Goal: Task Accomplishment & Management: Use online tool/utility

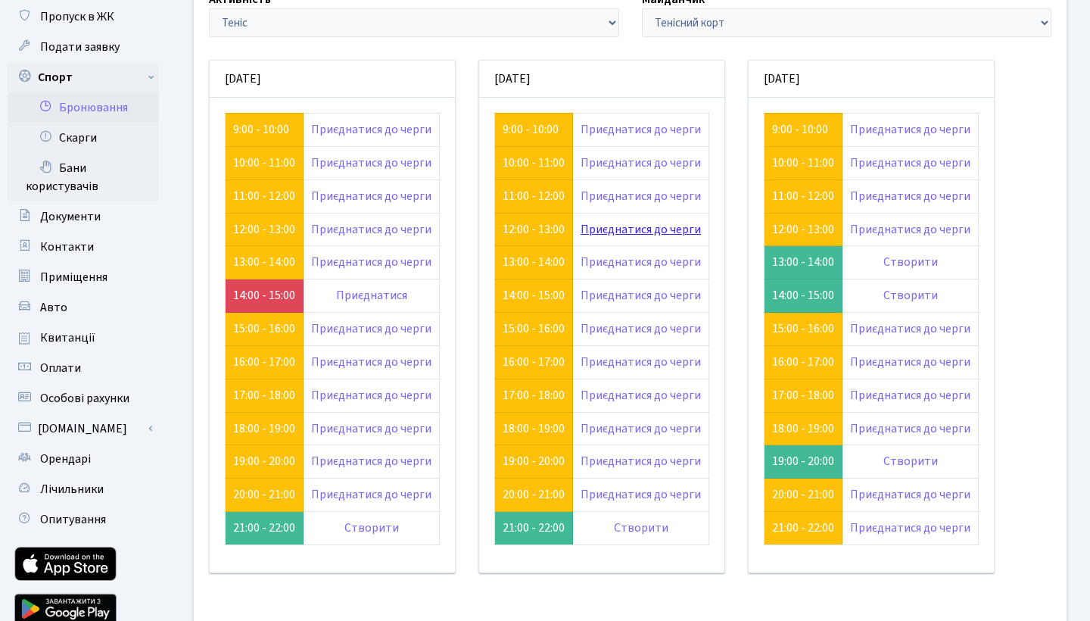
scroll to position [107, 0]
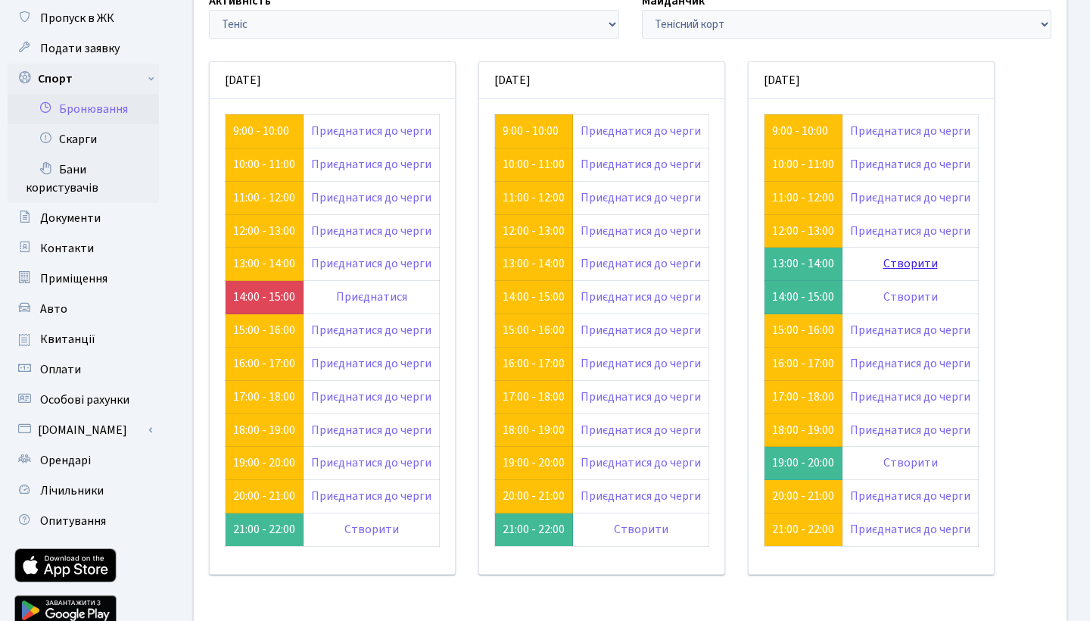
click at [913, 263] on link "Створити" at bounding box center [910, 263] width 55 height 17
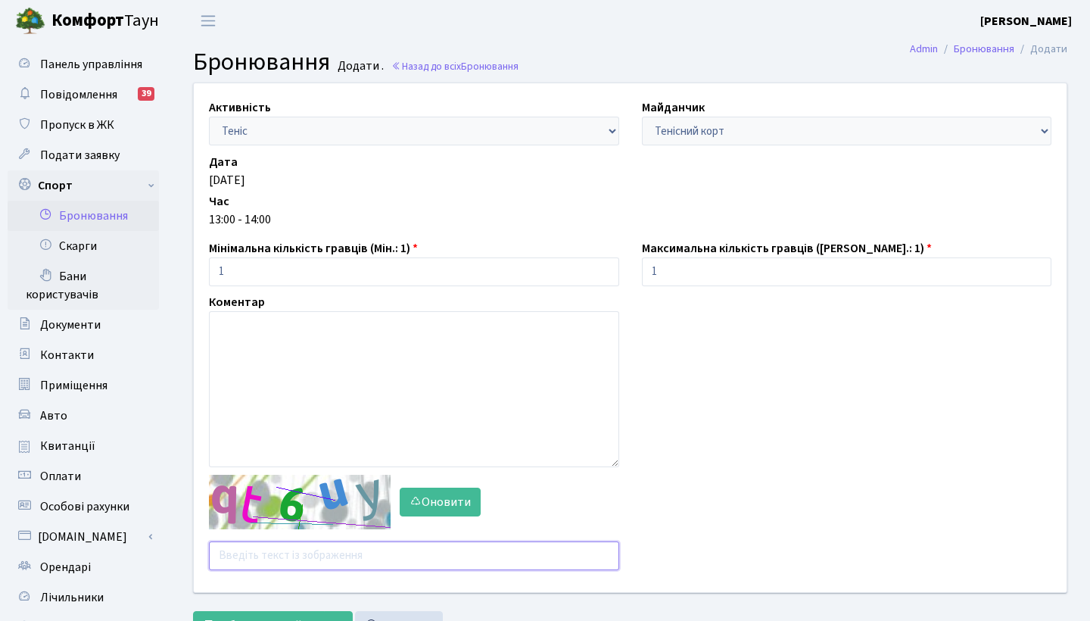
click at [301, 561] on input "text" at bounding box center [414, 555] width 410 height 29
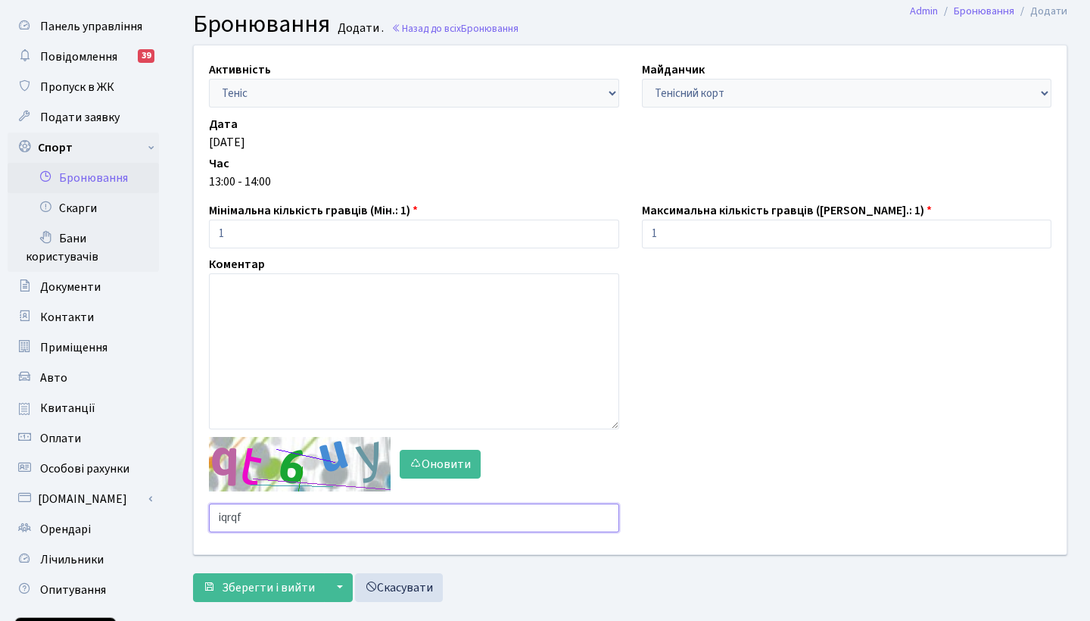
scroll to position [39, 0]
type input "iqrqf"
click at [280, 586] on span "Зберегти і вийти" at bounding box center [268, 586] width 93 height 17
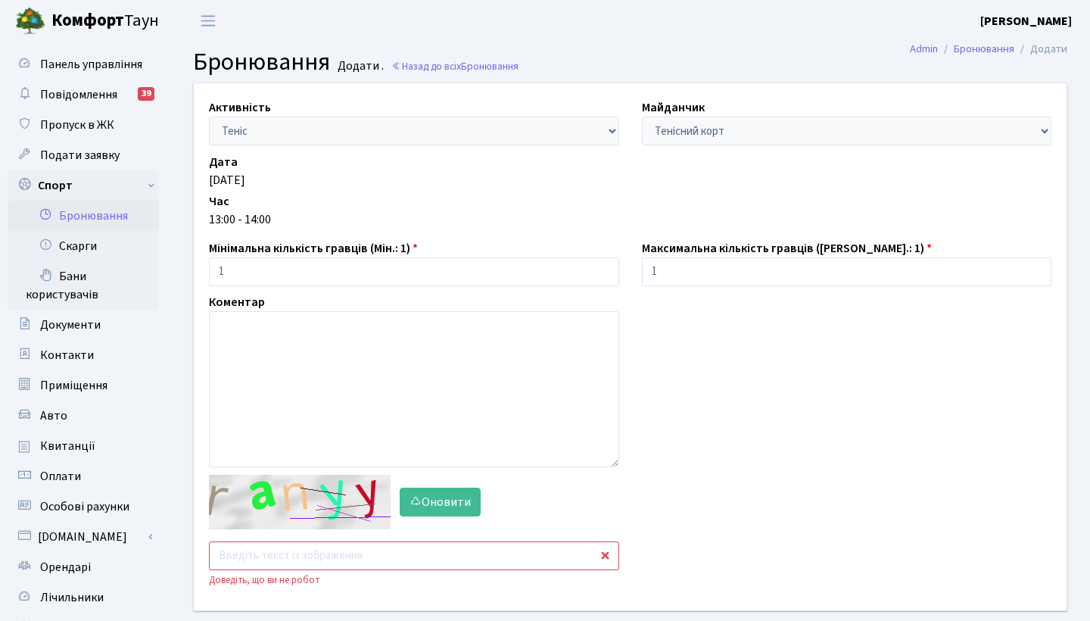
click at [284, 558] on input "text" at bounding box center [414, 555] width 410 height 29
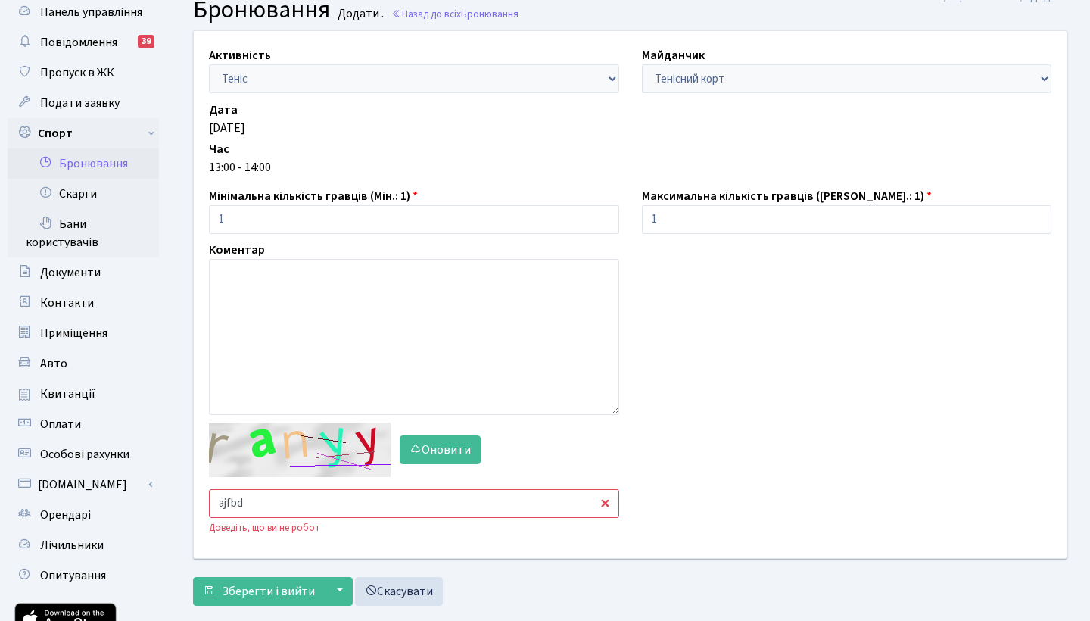
scroll to position [69, 0]
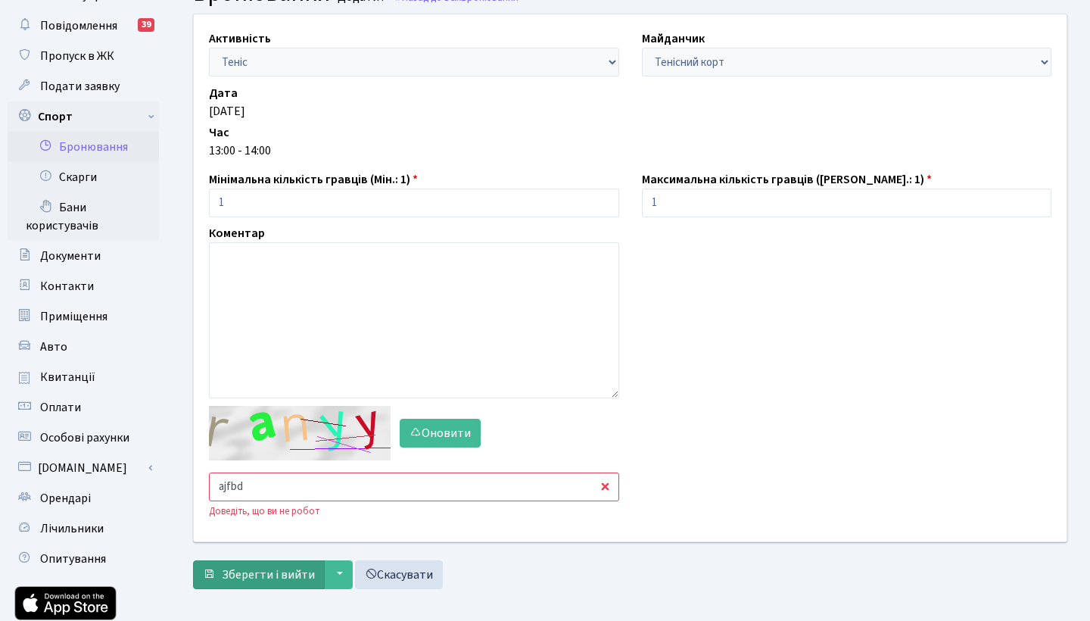
type input "ajfbd"
click at [283, 576] on span "Зберегти і вийти" at bounding box center [268, 574] width 93 height 17
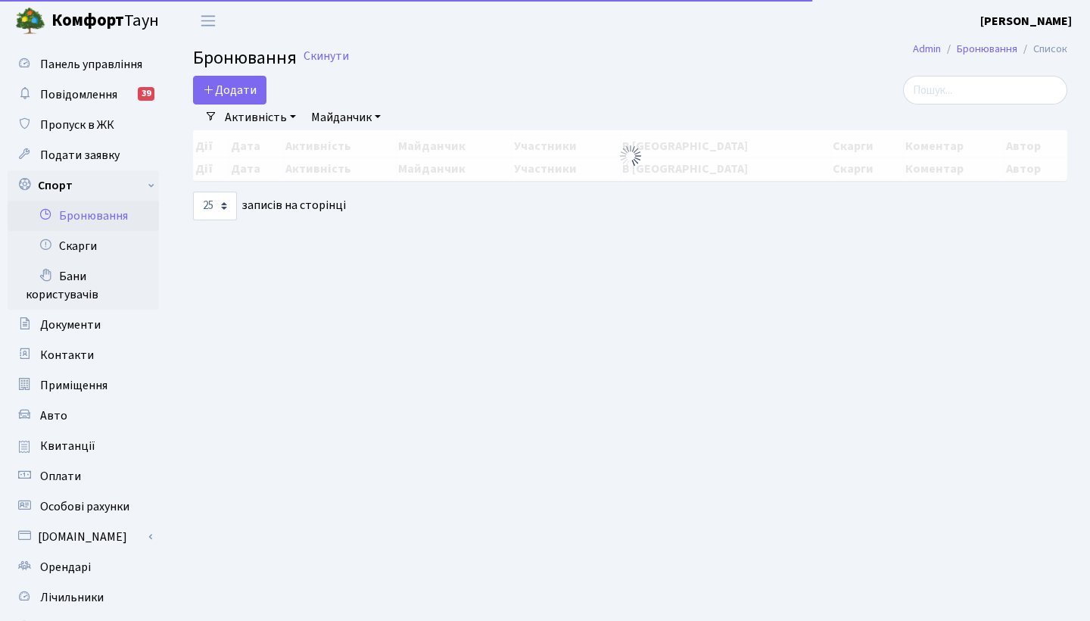
select select "25"
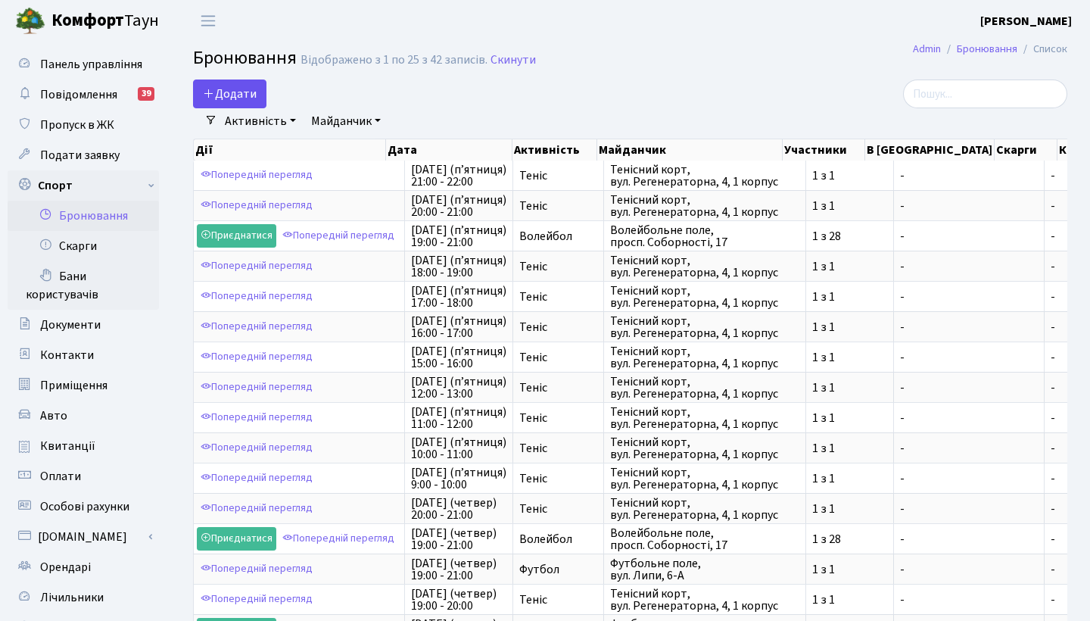
click at [229, 97] on button "Додати" at bounding box center [229, 93] width 73 height 29
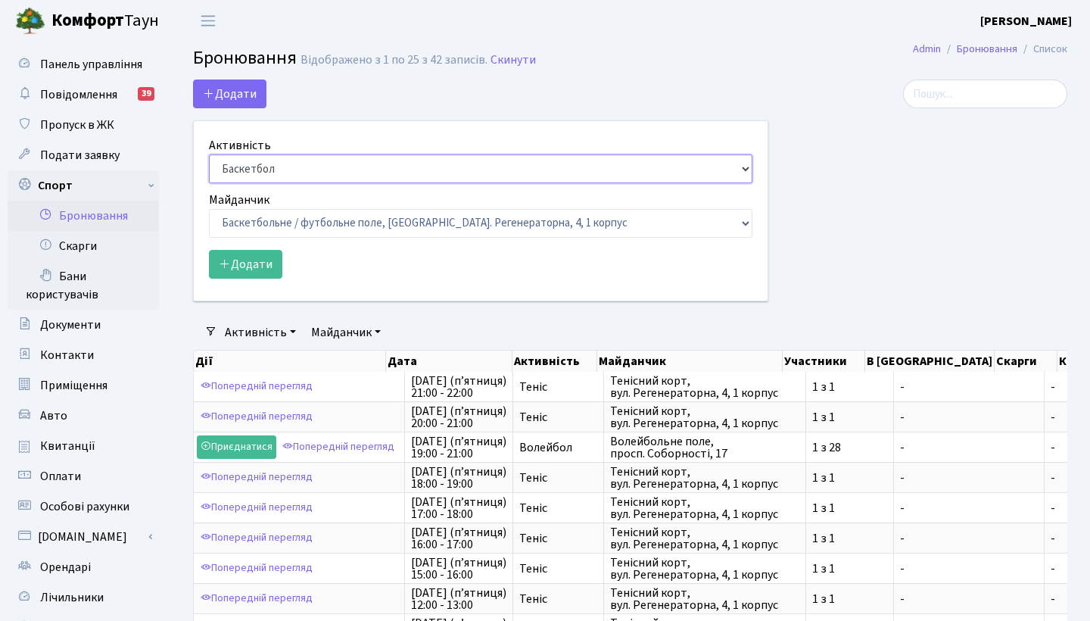
select select "1"
click at [248, 267] on button "Додати" at bounding box center [245, 264] width 73 height 29
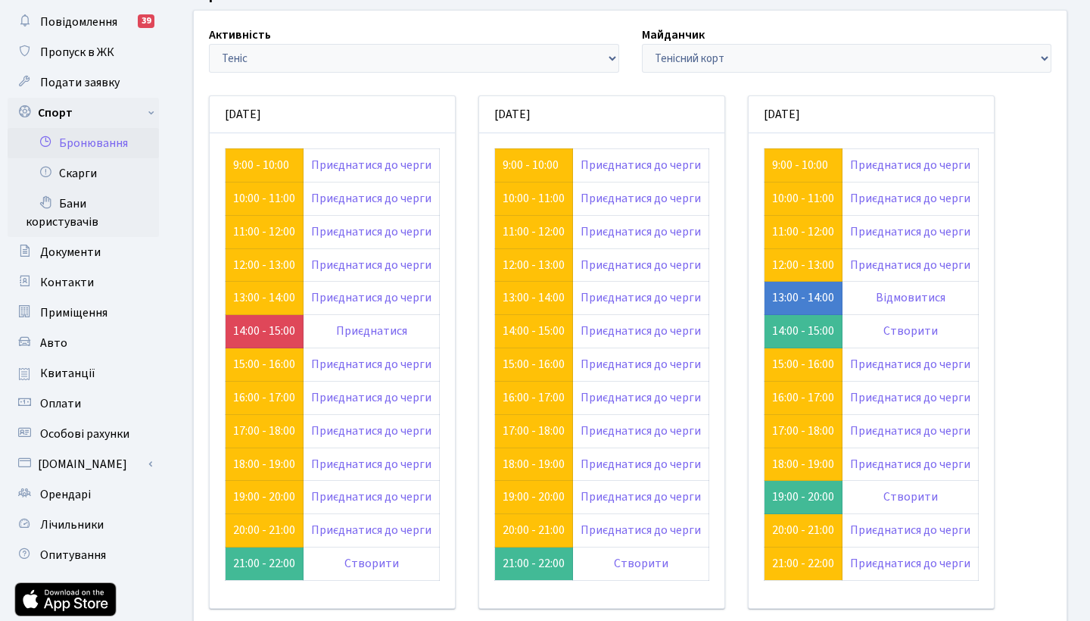
scroll to position [74, 0]
